Goal: Navigation & Orientation: Understand site structure

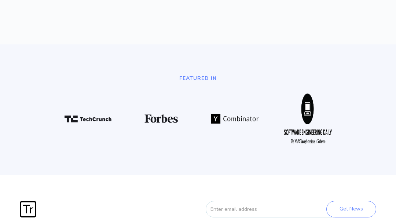
scroll to position [1725, 0]
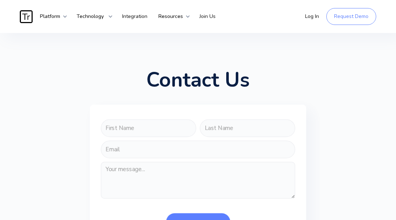
scroll to position [257, 0]
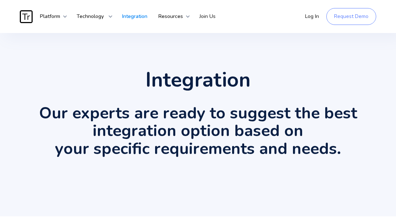
scroll to position [1607, 0]
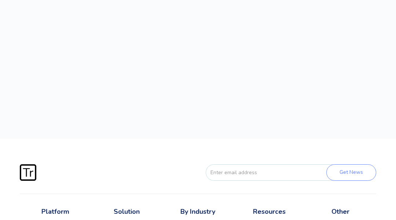
scroll to position [2217, 0]
